Goal: Transaction & Acquisition: Purchase product/service

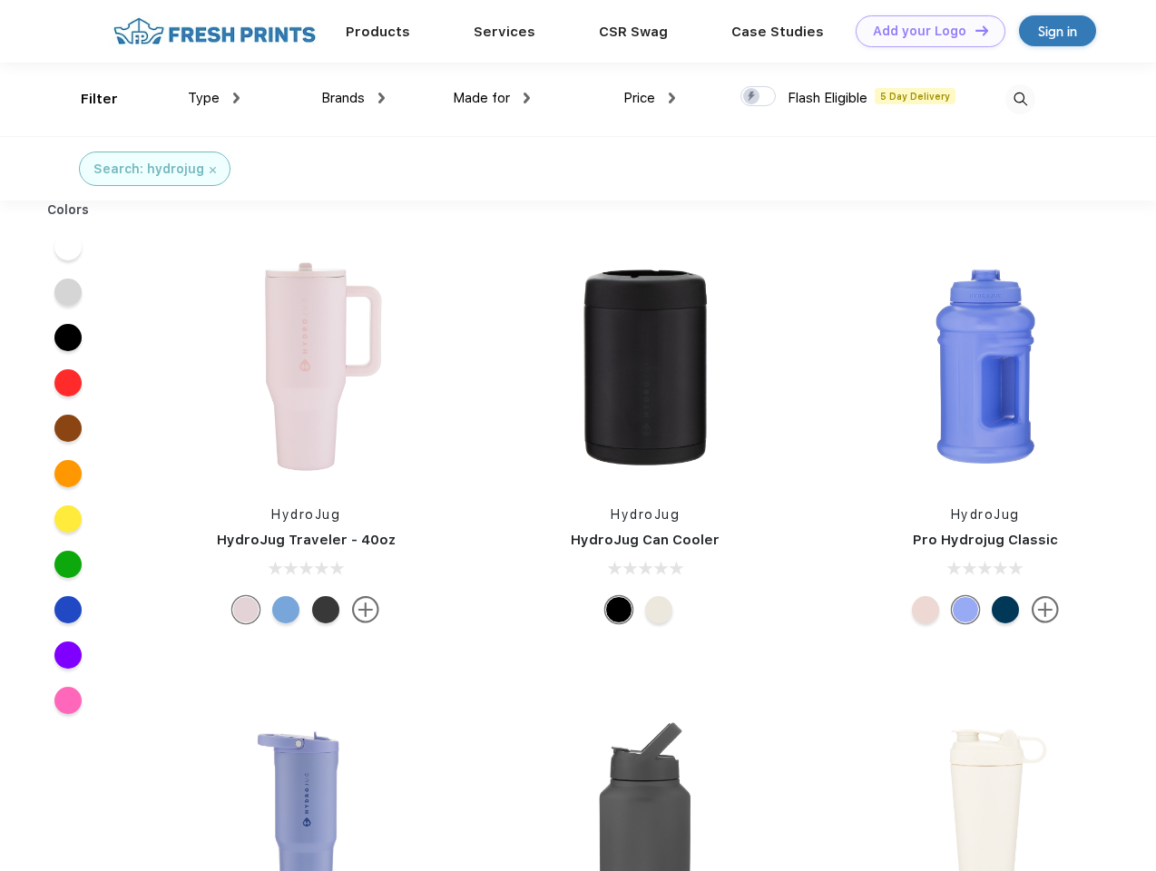
scroll to position [1, 0]
click at [924, 31] on link "Add your Logo Design Tool" at bounding box center [931, 31] width 150 height 32
click at [0, 0] on div "Design Tool" at bounding box center [0, 0] width 0 height 0
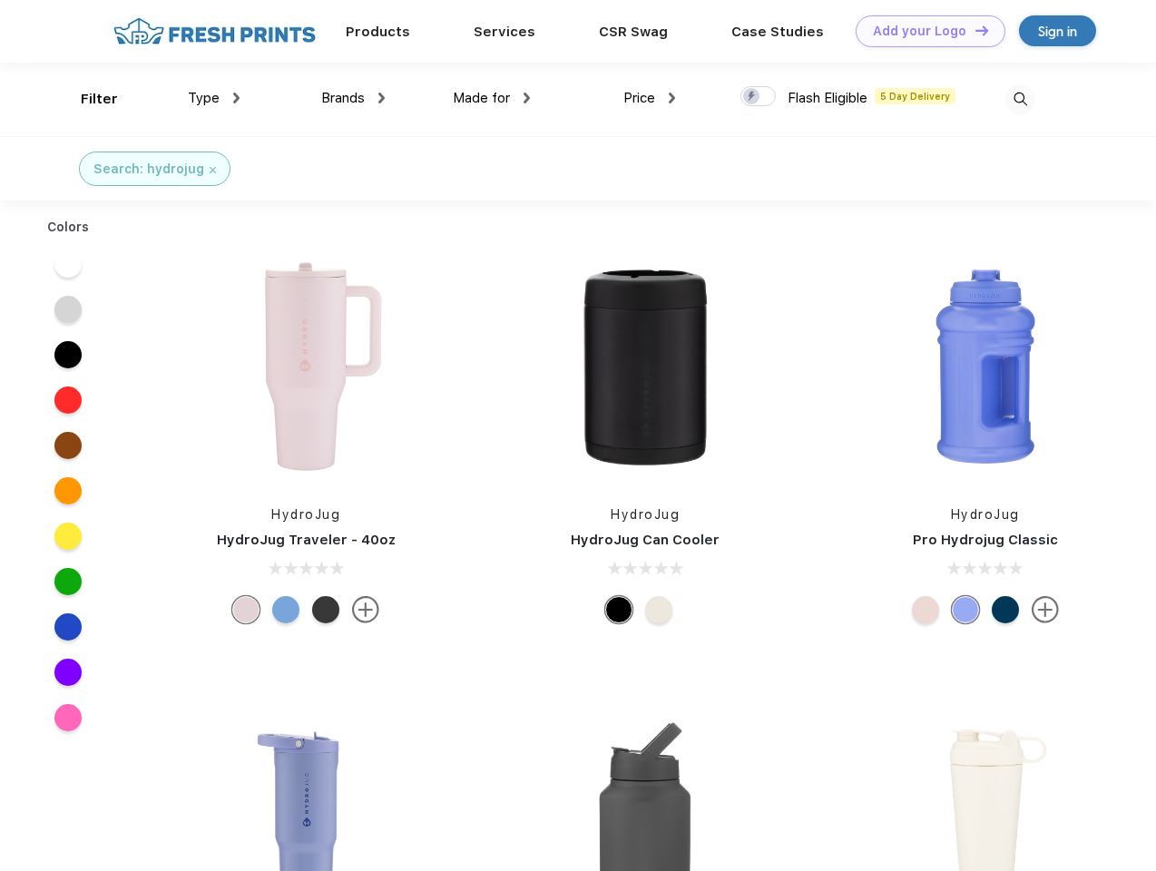
click at [974, 30] on link "Add your Logo Design Tool" at bounding box center [931, 31] width 150 height 32
click at [87, 99] on div "Filter" at bounding box center [99, 99] width 37 height 21
click at [214, 98] on span "Type" at bounding box center [204, 98] width 32 height 16
click at [353, 98] on span "Brands" at bounding box center [343, 98] width 44 height 16
click at [492, 98] on span "Made for" at bounding box center [481, 98] width 57 height 16
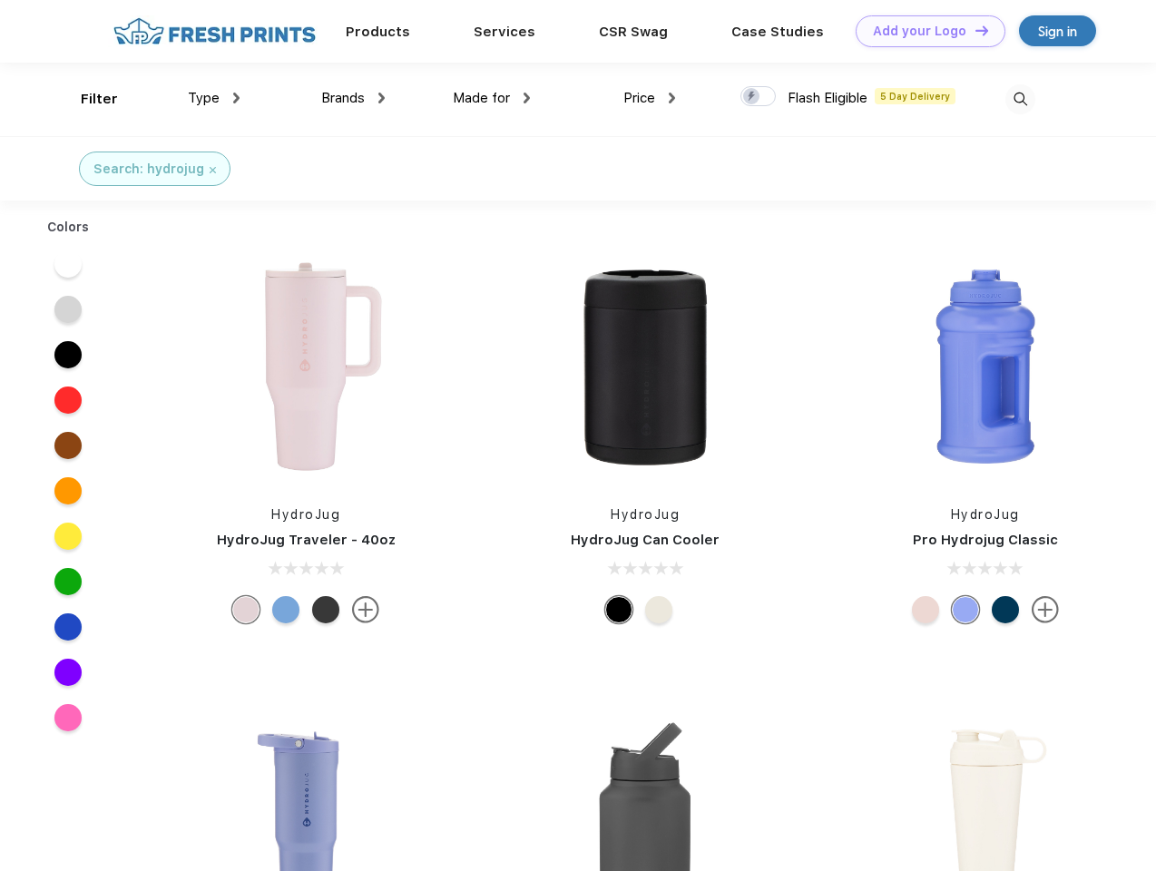
click at [650, 98] on span "Price" at bounding box center [639, 98] width 32 height 16
click at [759, 97] on div at bounding box center [758, 96] width 35 height 20
click at [752, 97] on input "checkbox" at bounding box center [747, 91] width 12 height 12
click at [1020, 99] on img at bounding box center [1021, 99] width 30 height 30
